Goal: Contribute content: Contribute content

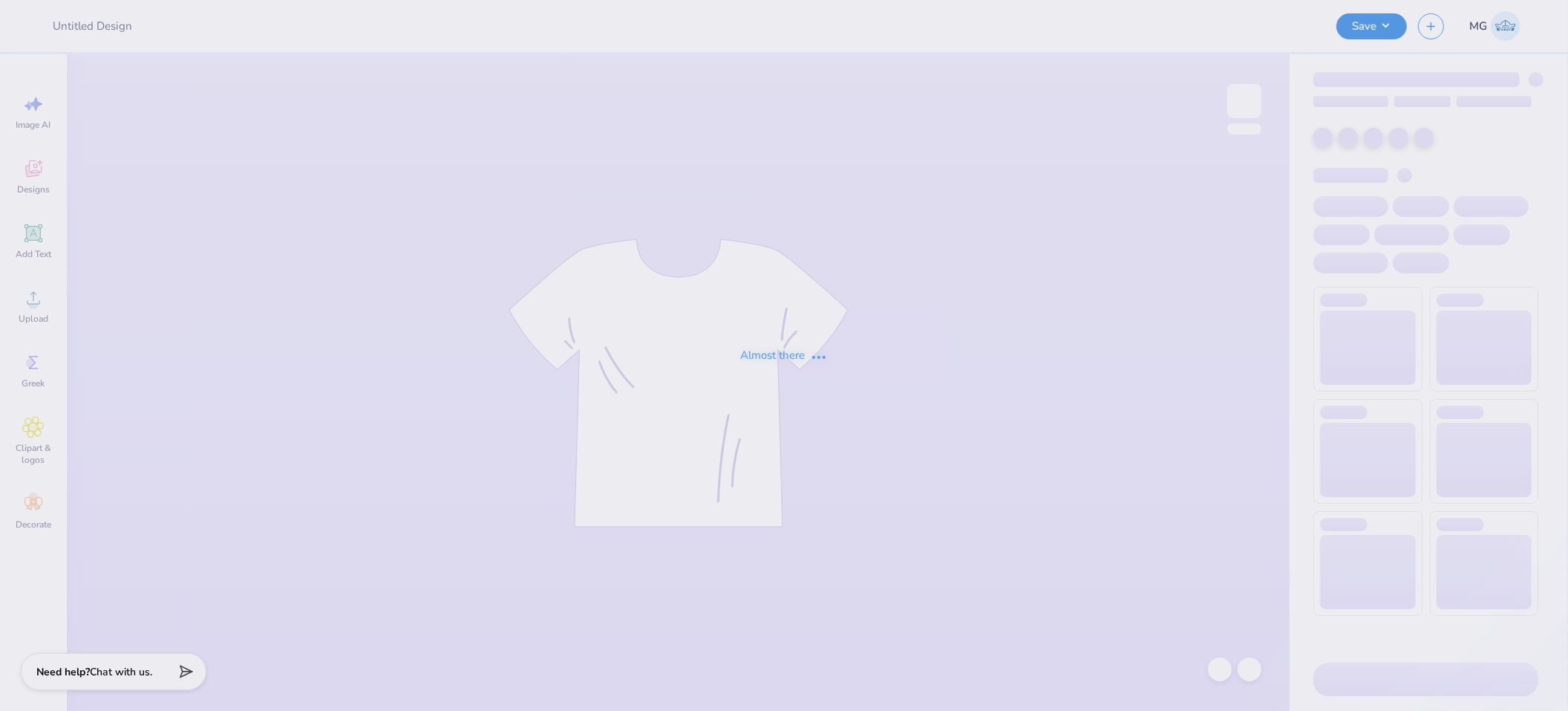
type input "[US_STATE][GEOGRAPHIC_DATA] : [PERSON_NAME]"
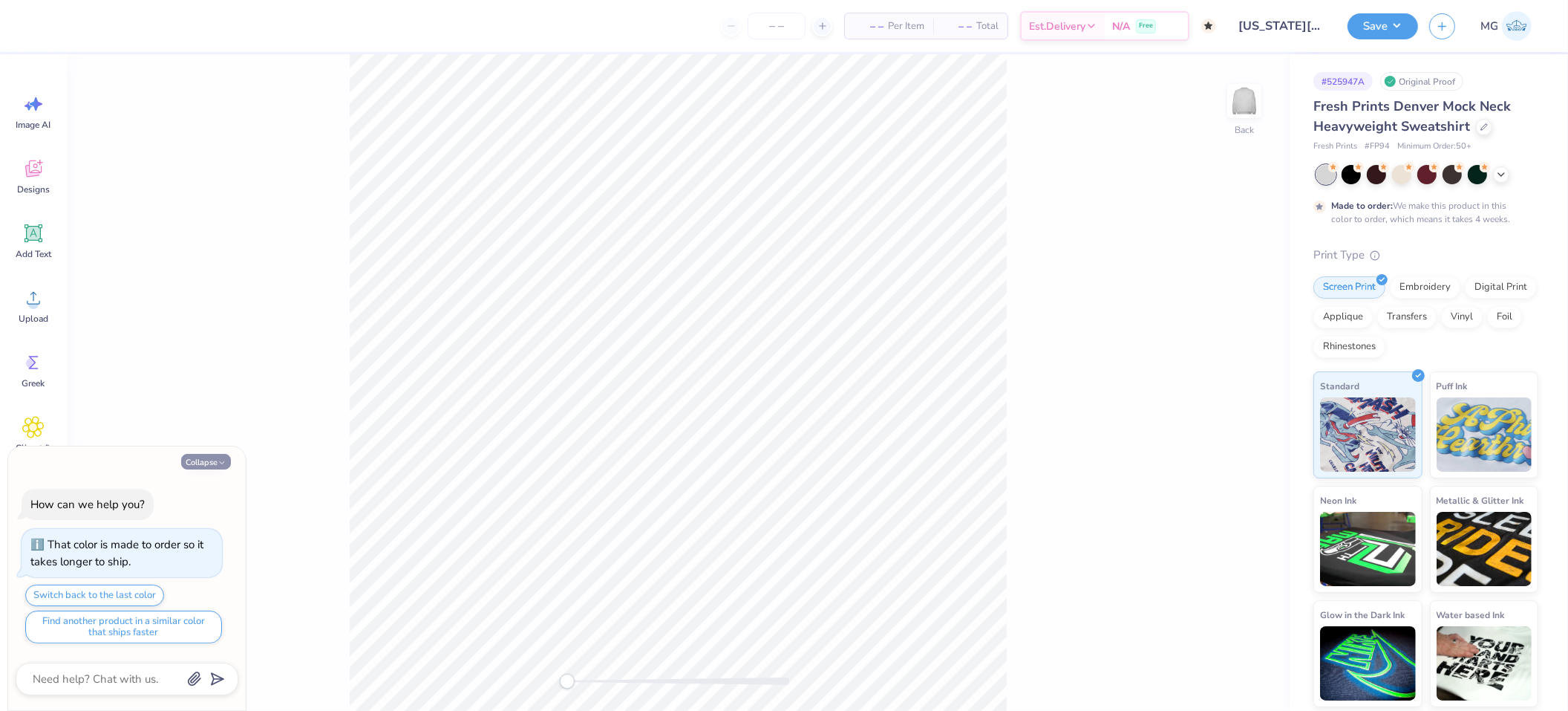
click at [228, 465] on button "Collapse" at bounding box center [206, 461] width 50 height 16
type textarea "x"
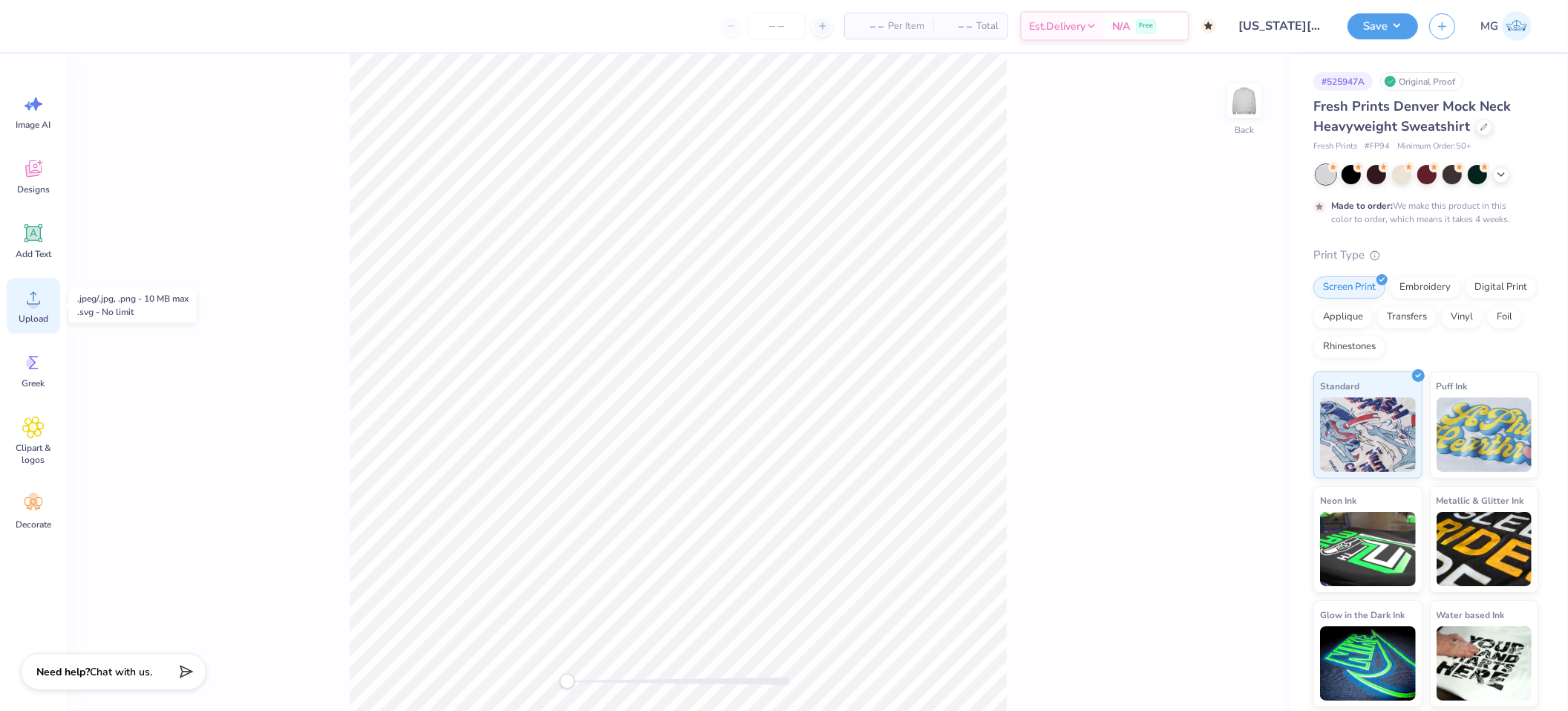
click at [32, 312] on span "Upload" at bounding box center [33, 318] width 30 height 12
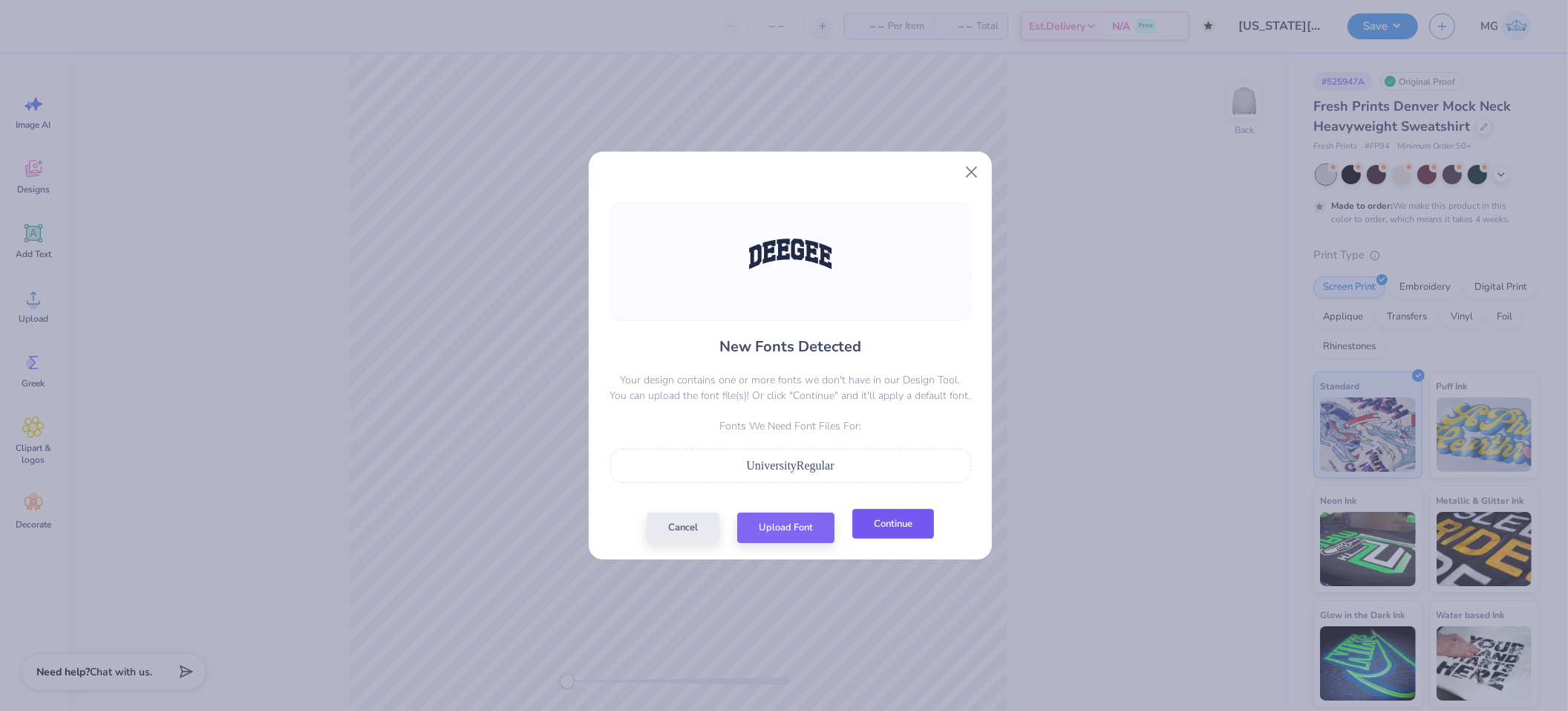
click at [891, 532] on button "Continue" at bounding box center [893, 523] width 82 height 31
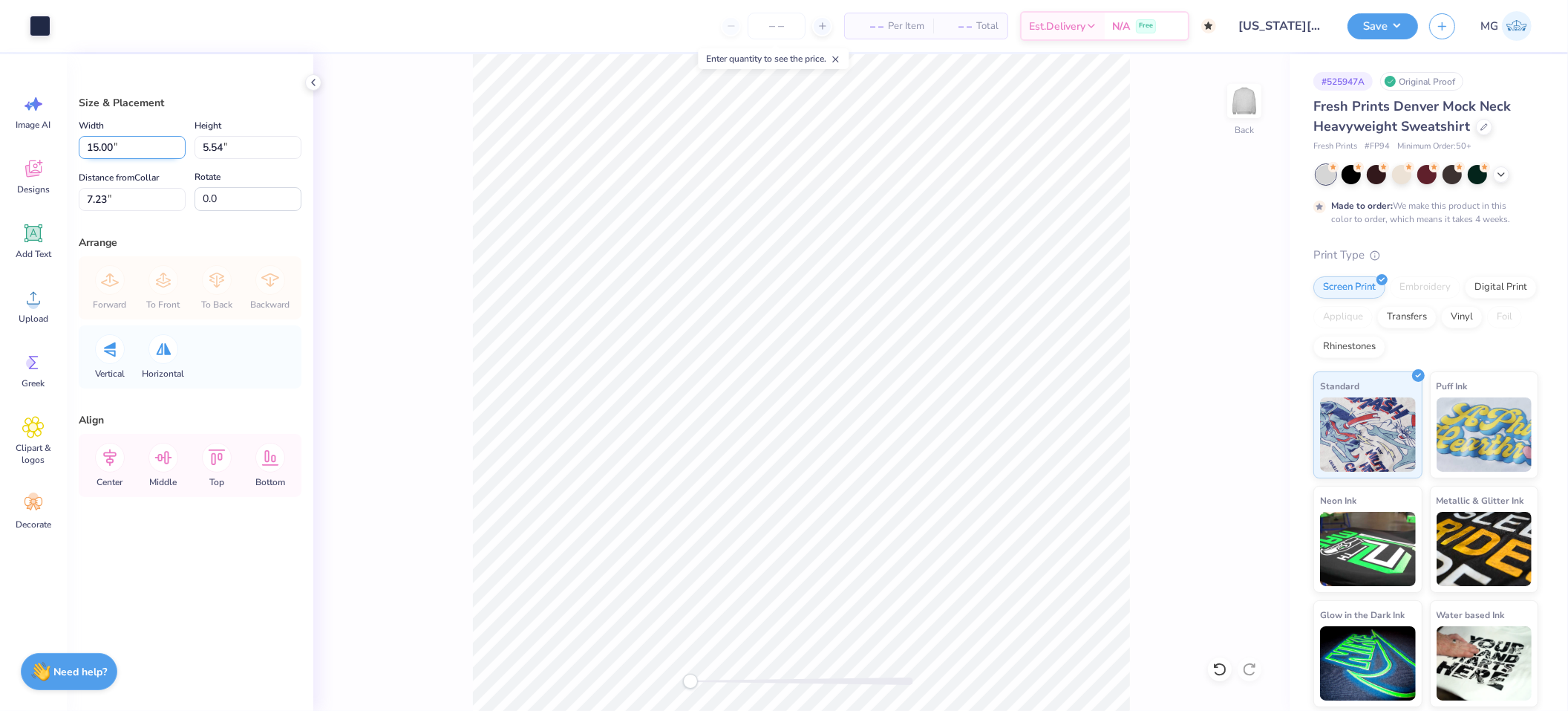
click at [98, 142] on input "15.00" at bounding box center [132, 147] width 107 height 23
type input "12.00"
type input "4.43"
type input "3.55"
type input "12.65"
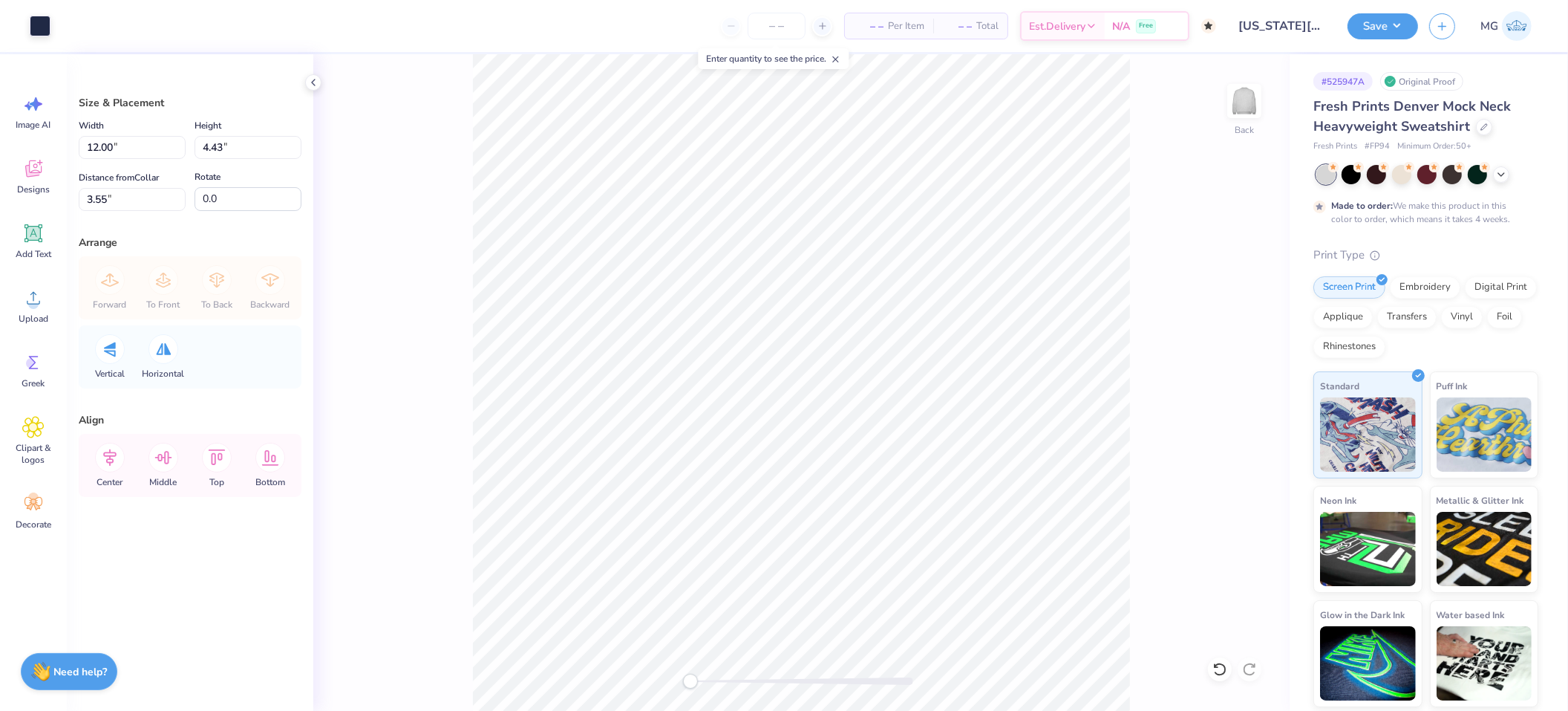
type input "4.68"
type input "3.00"
click at [109, 149] on input "12.65" at bounding box center [132, 147] width 107 height 23
click at [115, 147] on input "12.65" at bounding box center [132, 147] width 107 height 23
type input "12.50"
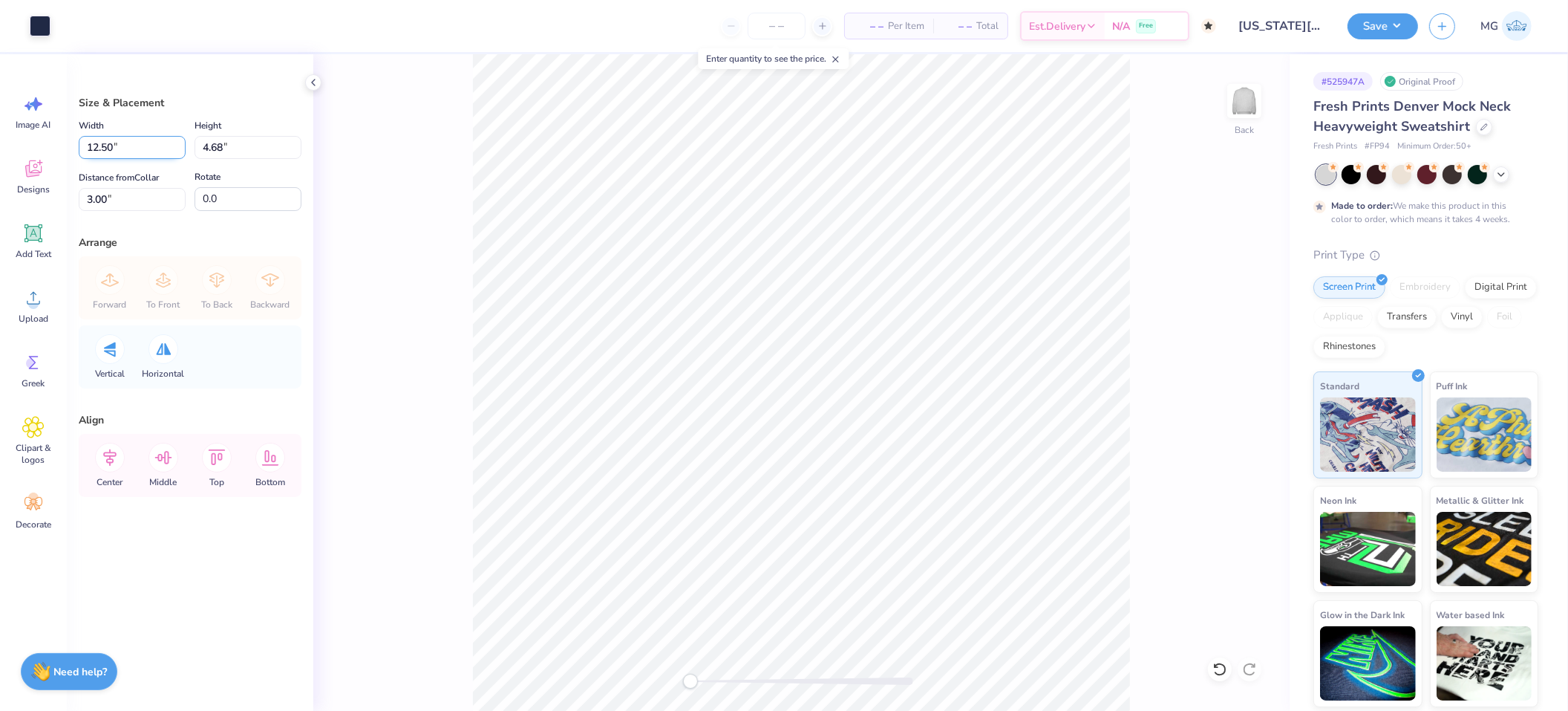
type input "4.62"
type input "3.03"
click at [105, 467] on icon at bounding box center [110, 457] width 30 height 30
click at [1397, 21] on button "Save" at bounding box center [1382, 24] width 71 height 26
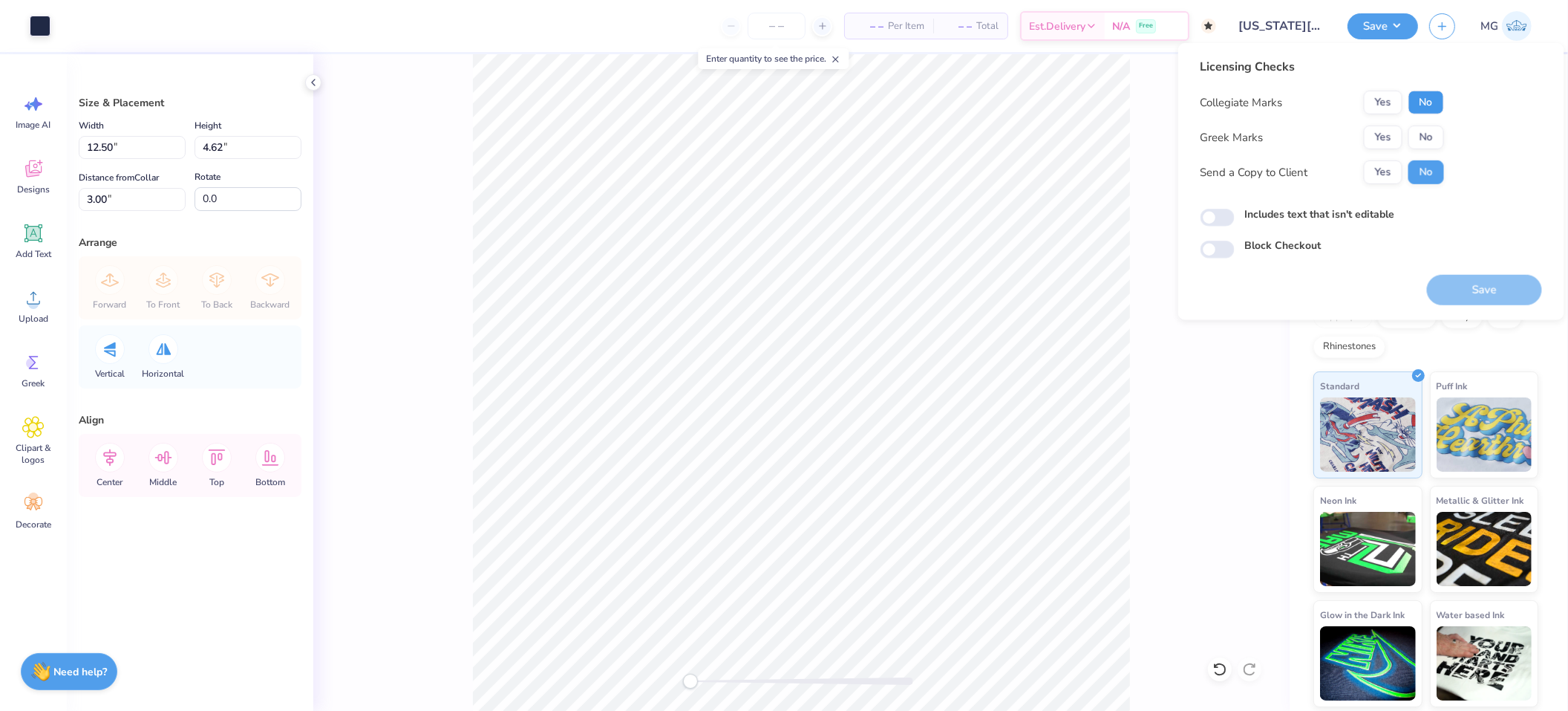
click at [1426, 92] on button "No" at bounding box center [1426, 102] width 36 height 24
click at [1383, 135] on button "Yes" at bounding box center [1383, 137] width 38 height 24
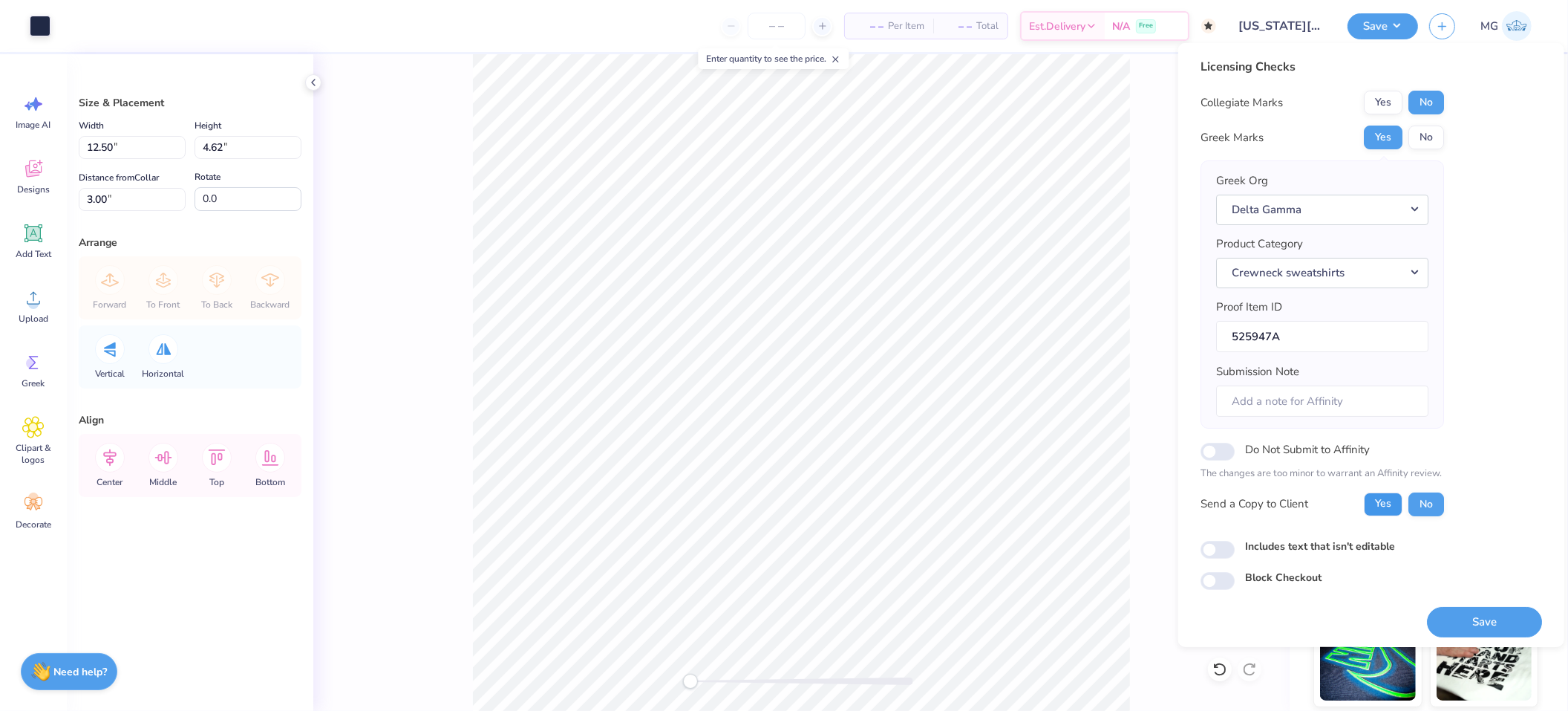
click at [1376, 507] on button "Yes" at bounding box center [1383, 503] width 38 height 24
click at [1323, 530] on div "Licensing Checks Collegiate Marks Yes No Greek Marks Yes No Greek Org Delta Gam…" at bounding box center [1372, 324] width 342 height 532
click at [1318, 545] on label "Includes text that isn't editable" at bounding box center [1320, 545] width 150 height 16
click at [1235, 545] on input "Includes text that isn't editable" at bounding box center [1217, 550] width 34 height 17
checkbox input "true"
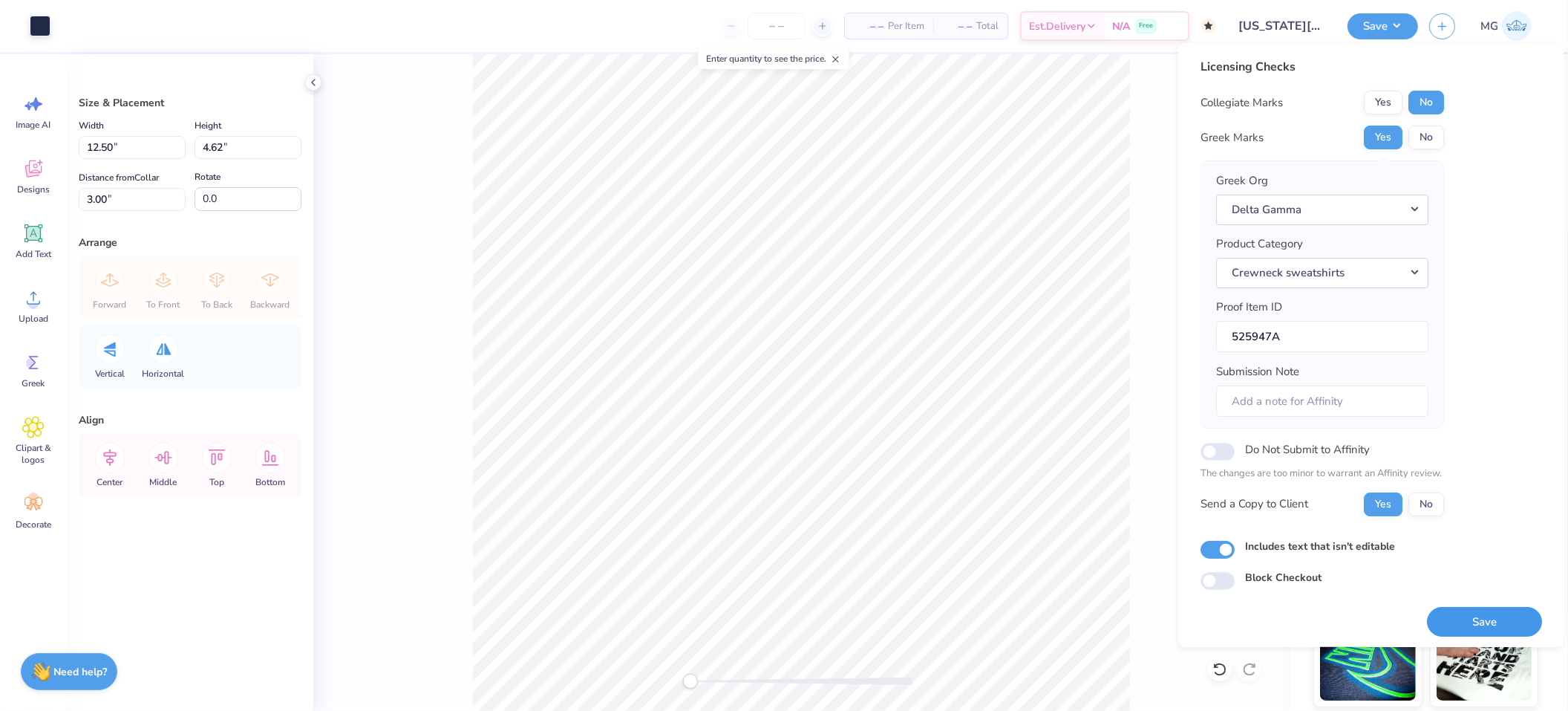
click at [1465, 620] on button "Save" at bounding box center [1484, 621] width 115 height 31
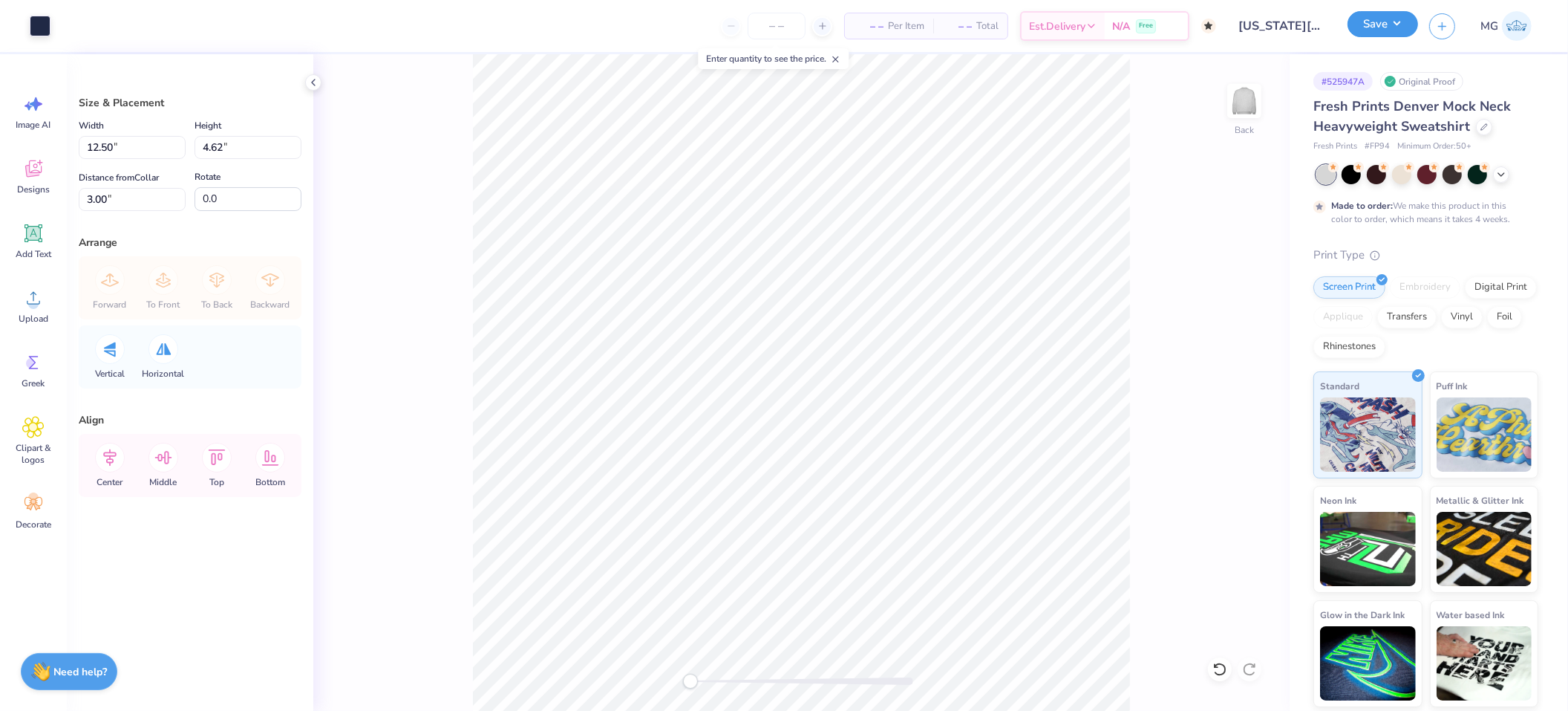
click at [1371, 27] on button "Save" at bounding box center [1382, 24] width 71 height 26
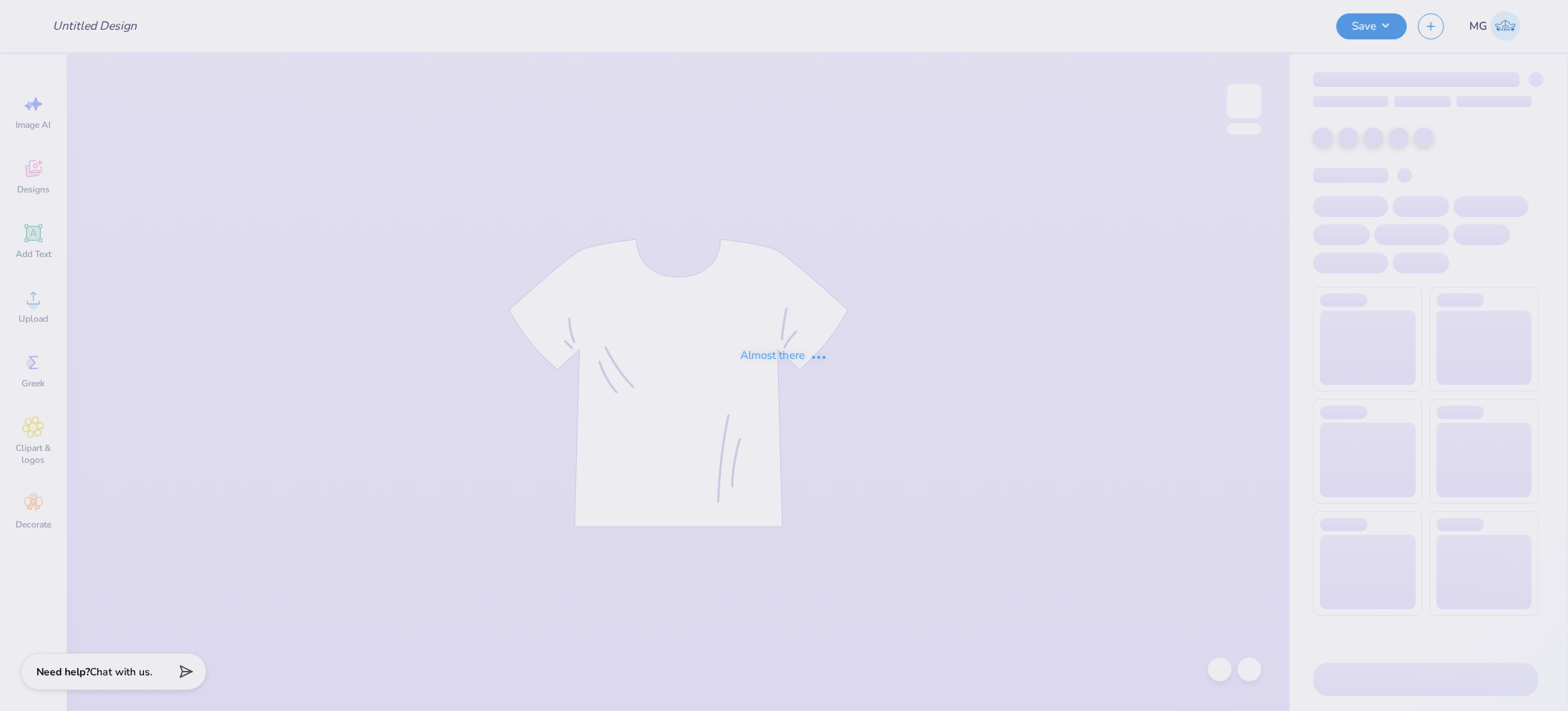
type input "delta phi tops"
